Goal: Use online tool/utility: Use online tool/utility

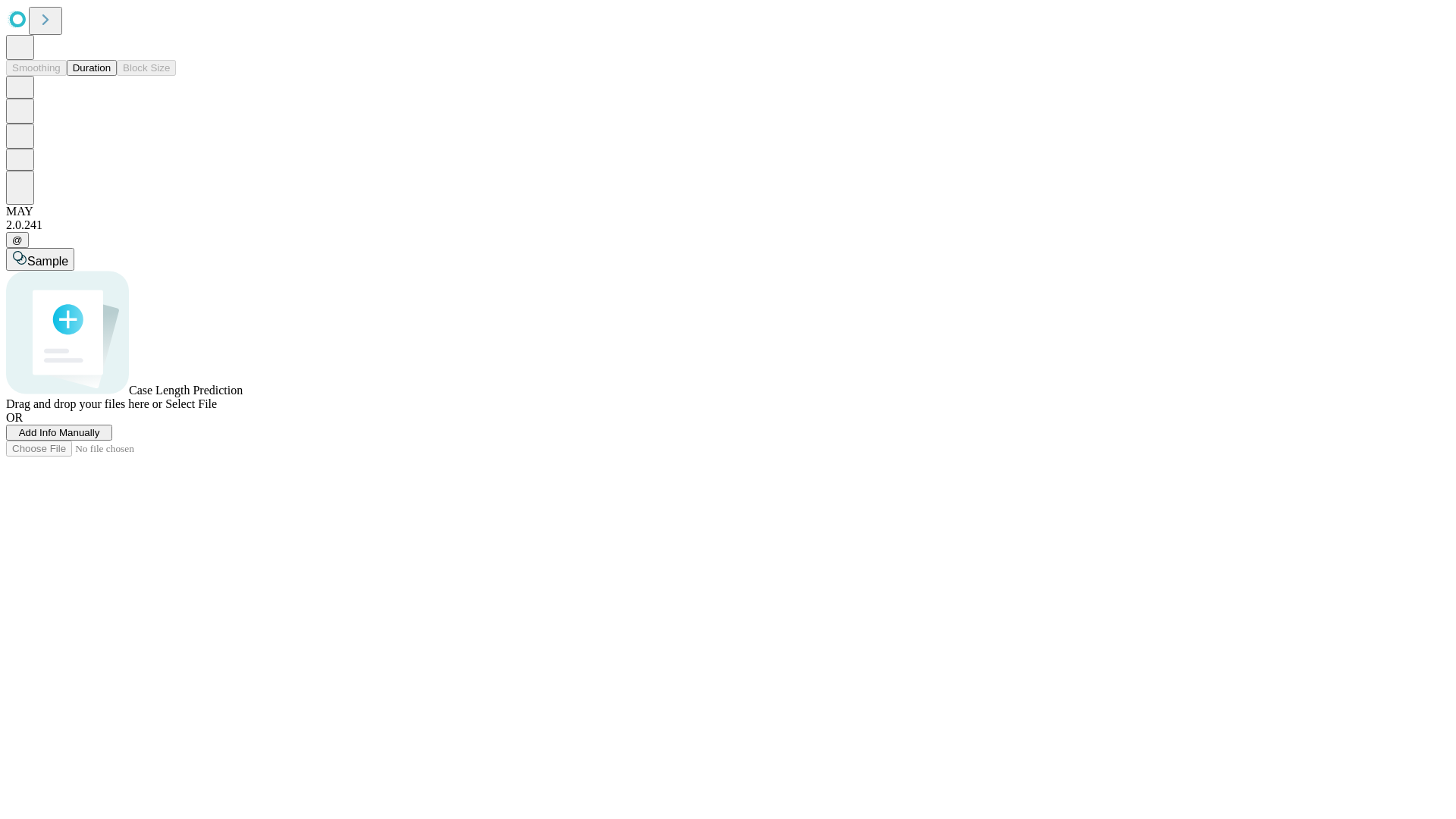
click at [111, 76] on button "Duration" at bounding box center [92, 68] width 50 height 16
click at [68, 255] on span "Sample" at bounding box center [48, 260] width 41 height 13
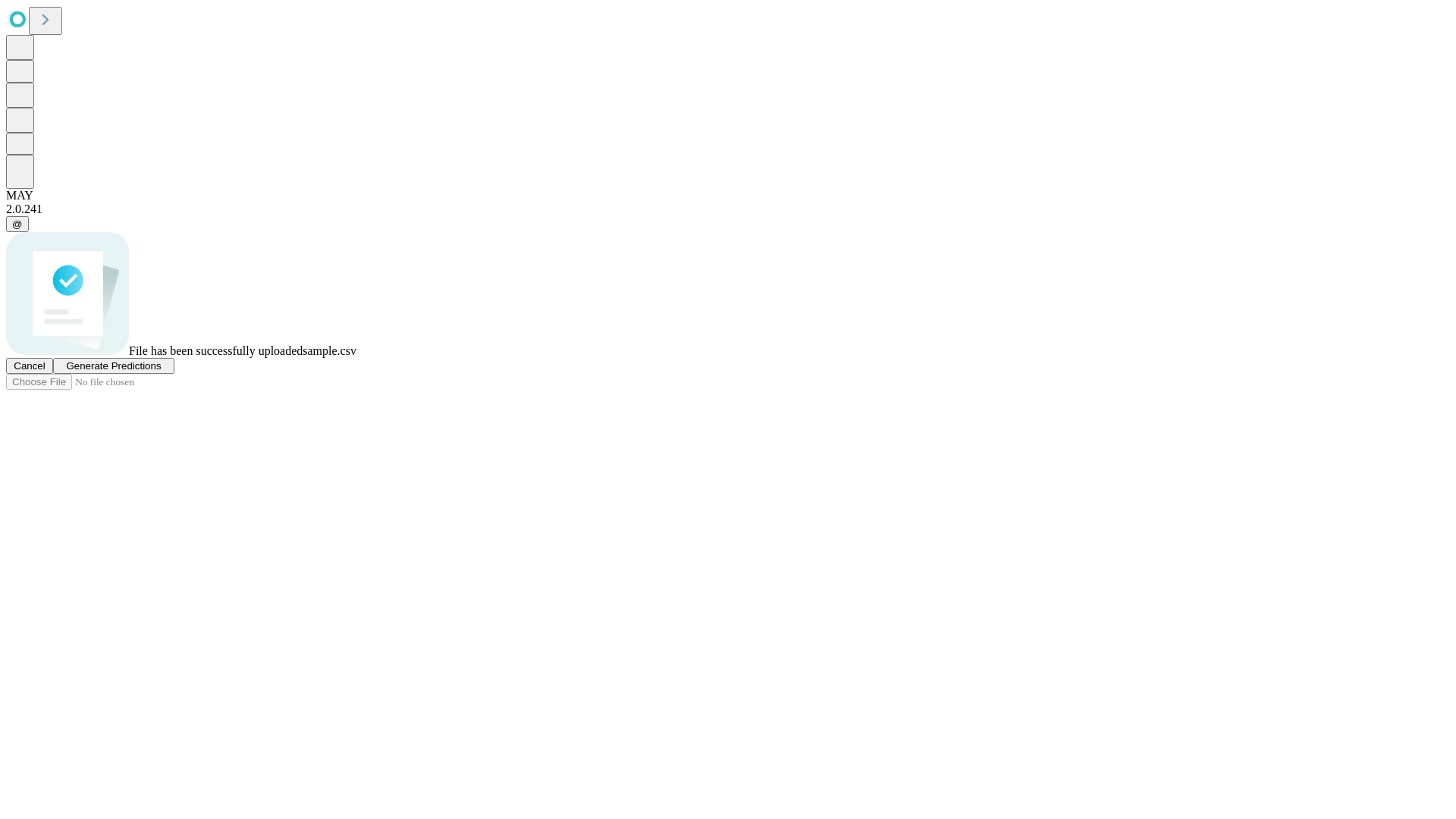
click at [161, 372] on span "Generate Predictions" at bounding box center [113, 366] width 95 height 12
